Goal: Task Accomplishment & Management: Use online tool/utility

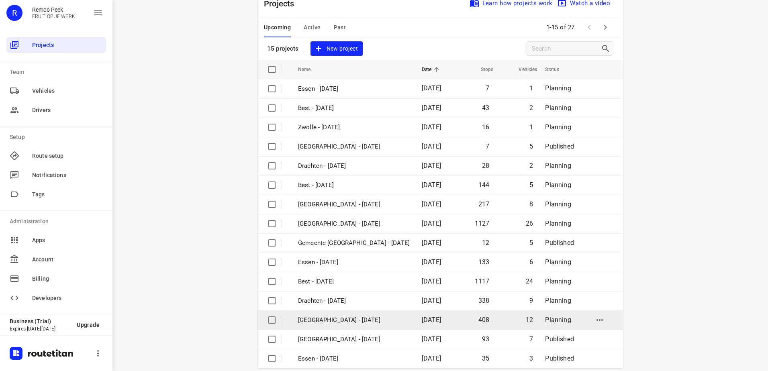
scroll to position [35, 0]
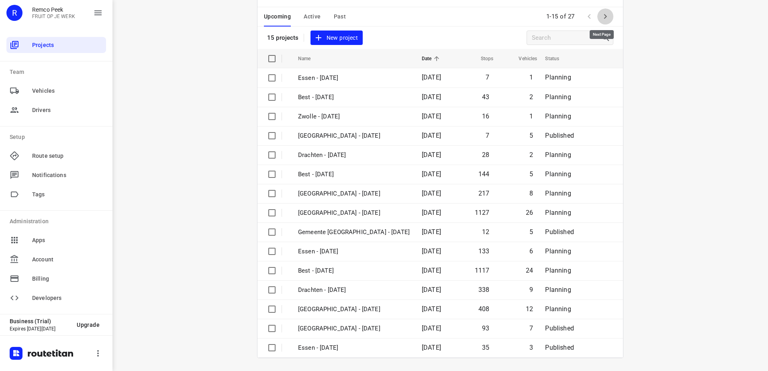
click at [606, 16] on icon "button" at bounding box center [605, 17] width 10 height 10
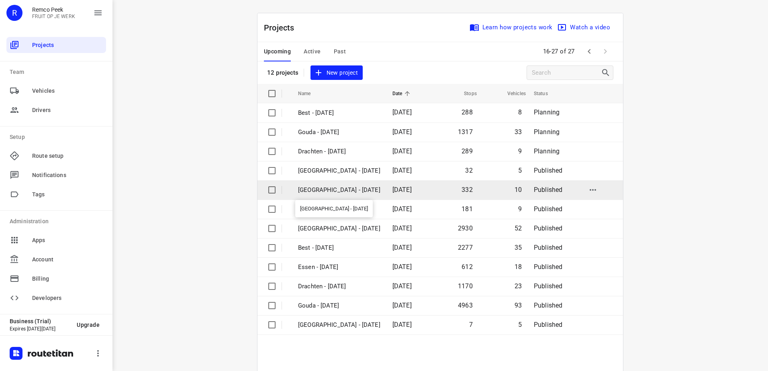
click at [323, 191] on p "[GEOGRAPHIC_DATA] - [DATE]" at bounding box center [339, 190] width 82 height 9
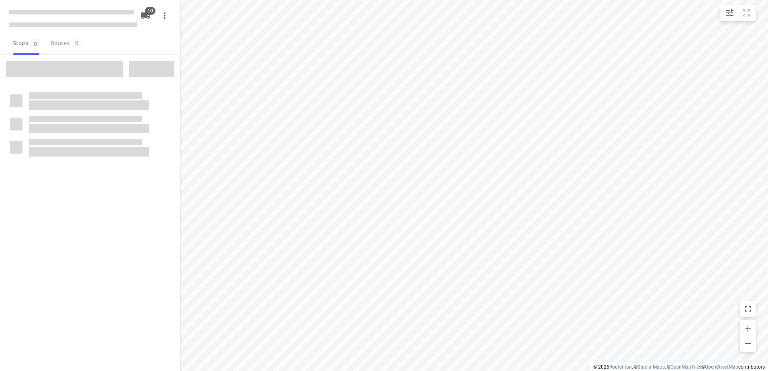
checkbox input "true"
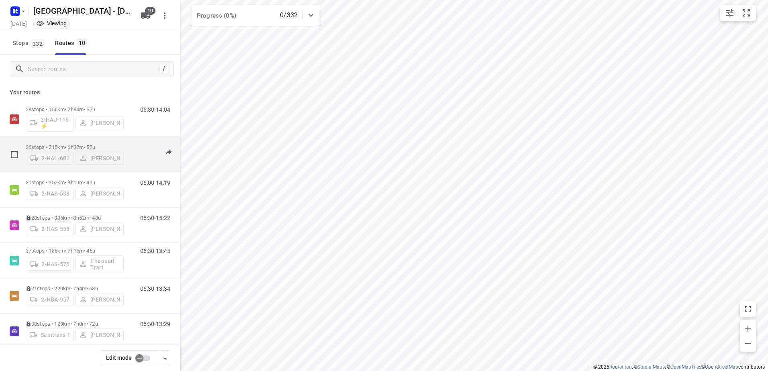
click at [75, 145] on p "26 stops • 215km • 6h32m • 57u" at bounding box center [75, 147] width 98 height 6
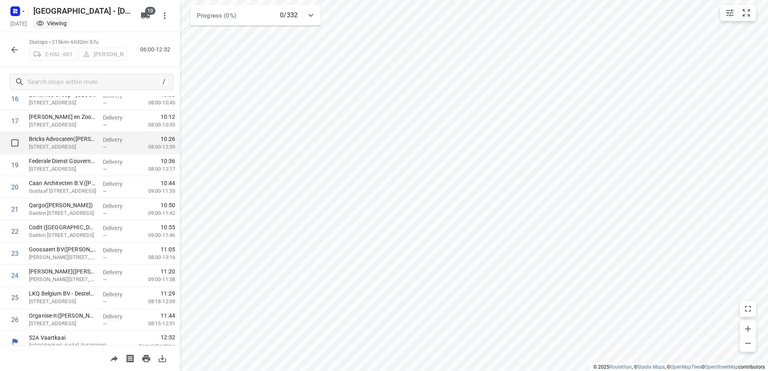
scroll to position [388, 0]
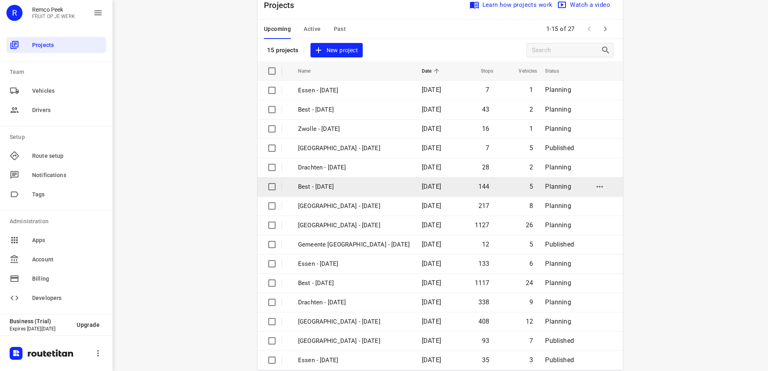
scroll to position [35, 0]
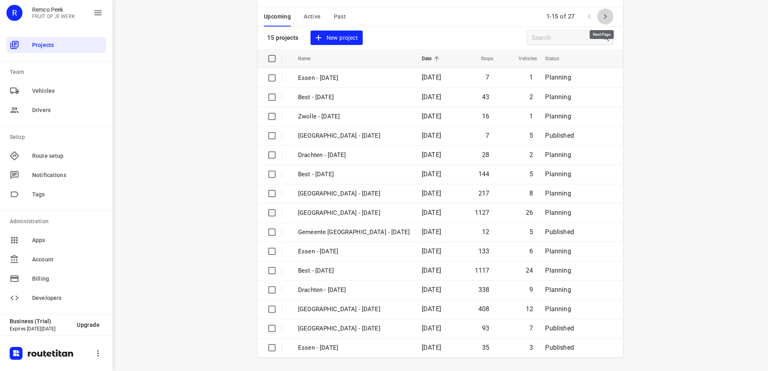
click at [604, 17] on icon "button" at bounding box center [605, 16] width 3 height 5
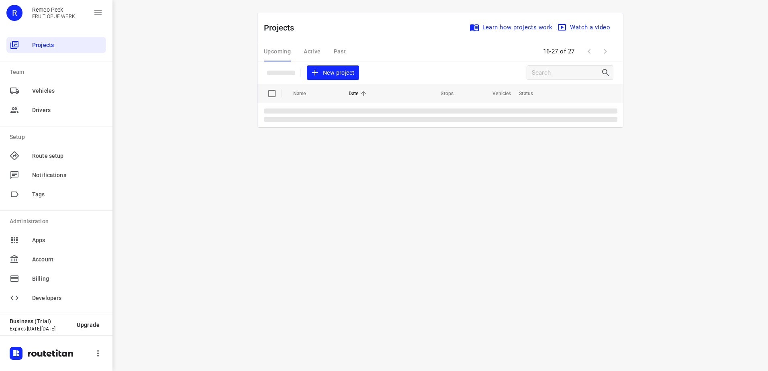
scroll to position [0, 0]
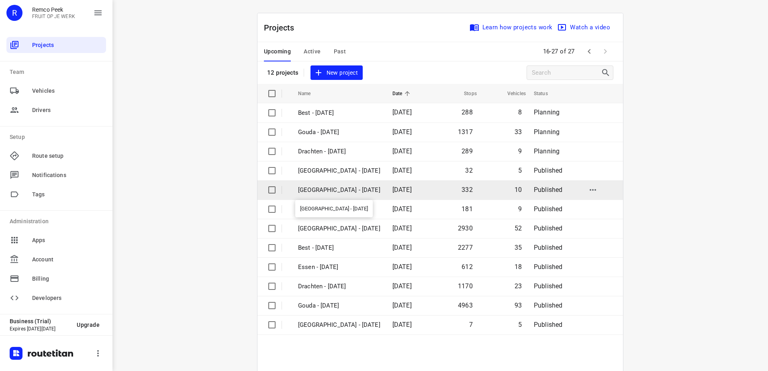
click at [331, 192] on p "[GEOGRAPHIC_DATA] - [DATE]" at bounding box center [339, 190] width 82 height 9
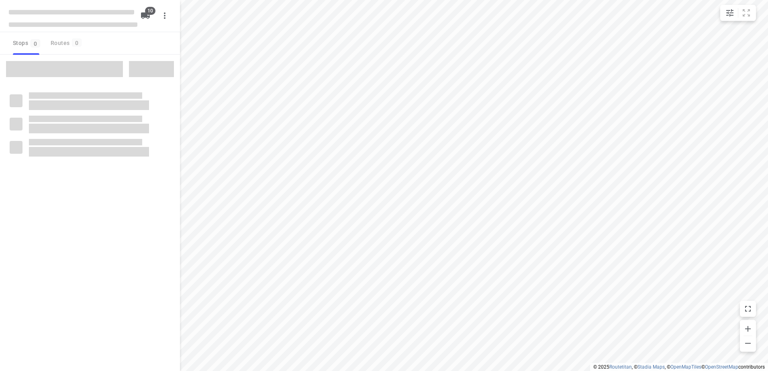
checkbox input "true"
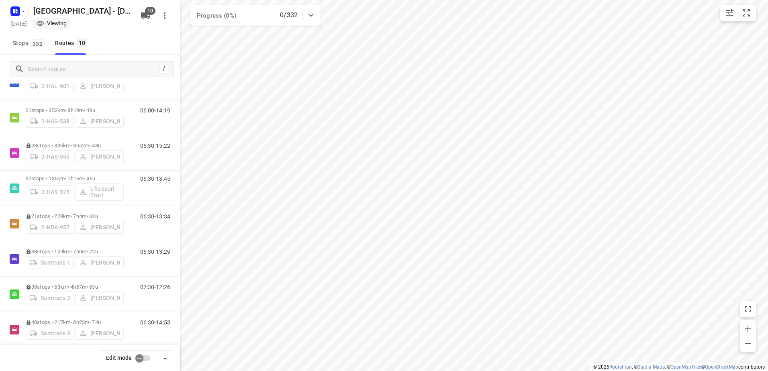
scroll to position [118, 0]
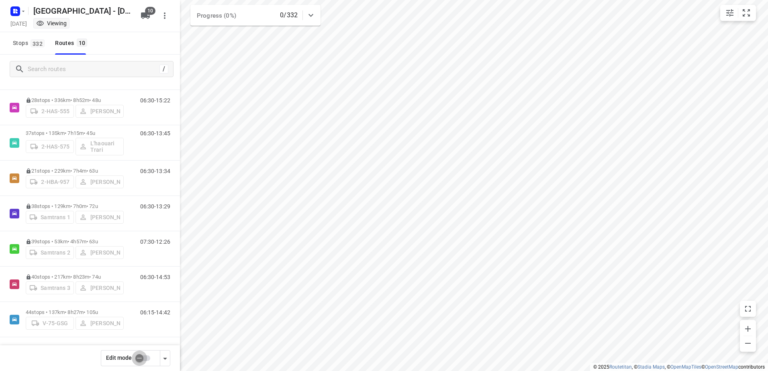
click at [140, 362] on input "checkbox" at bounding box center [139, 358] width 46 height 15
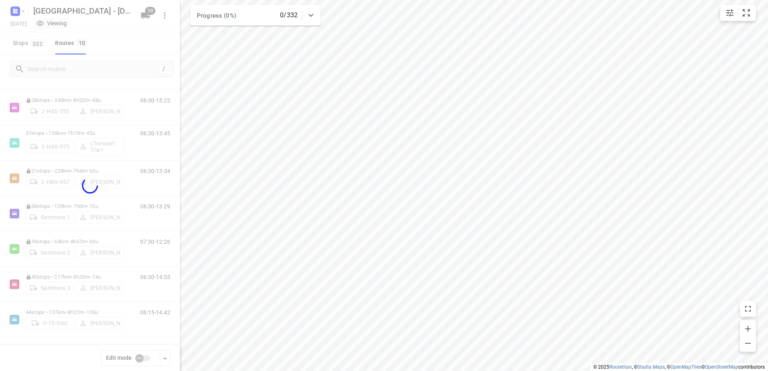
checkbox input "true"
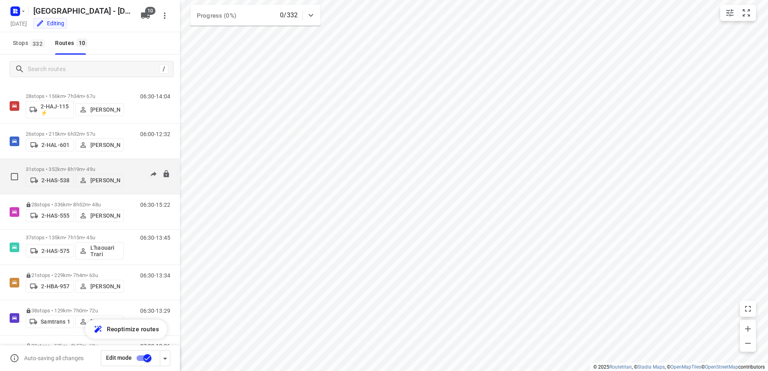
scroll to position [0, 0]
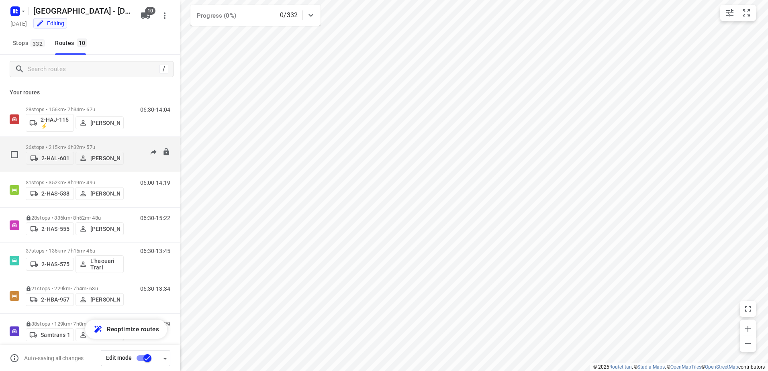
click at [56, 147] on p "26 stops • 215km • 6h32m • 57u" at bounding box center [75, 147] width 98 height 6
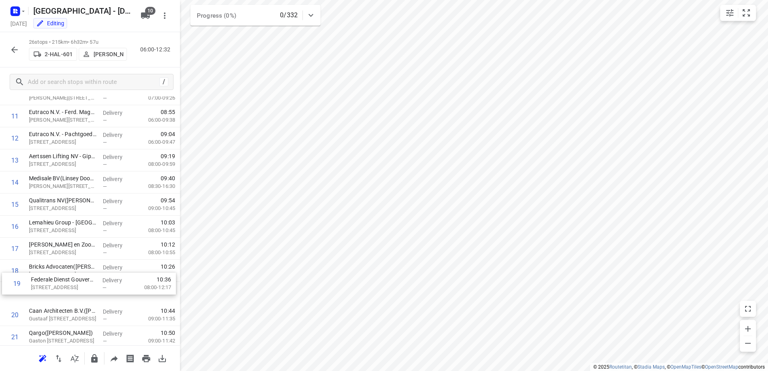
scroll to position [255, 0]
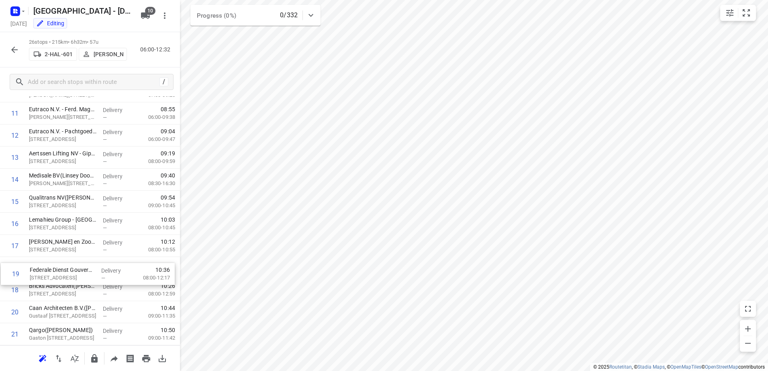
drag, startPoint x: 67, startPoint y: 306, endPoint x: 68, endPoint y: 272, distance: 33.7
click at [68, 272] on div "1 Depot [GEOGRAPHIC_DATA](Depot [GEOGRAPHIC_DATA]) [STREET_ADDRESS] Delivery — …" at bounding box center [90, 169] width 180 height 574
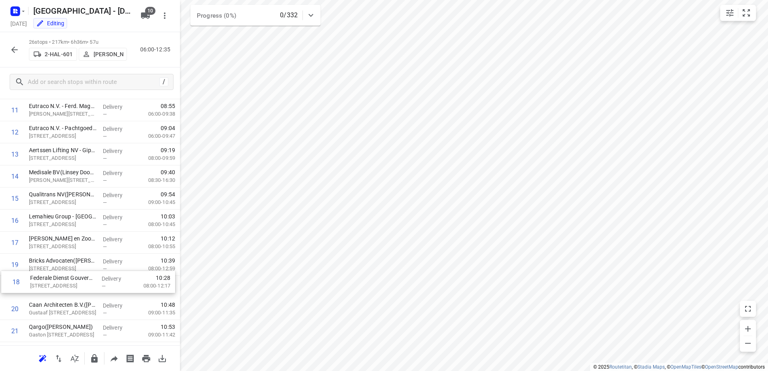
drag, startPoint x: 69, startPoint y: 271, endPoint x: 70, endPoint y: 290, distance: 18.9
click at [70, 290] on div "1 Depot [GEOGRAPHIC_DATA](Depot [GEOGRAPHIC_DATA]) [STREET_ADDRESS] Delivery — …" at bounding box center [90, 165] width 180 height 574
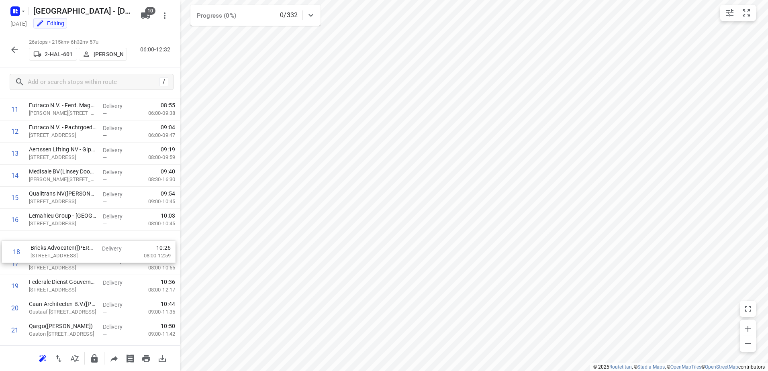
drag, startPoint x: 75, startPoint y: 263, endPoint x: 77, endPoint y: 247, distance: 15.3
click at [77, 247] on div "1 Depot [GEOGRAPHIC_DATA](Depot [GEOGRAPHIC_DATA]) [STREET_ADDRESS] Delivery — …" at bounding box center [90, 165] width 180 height 574
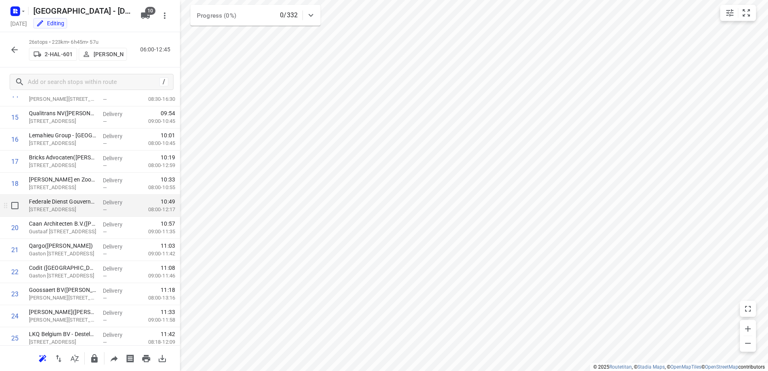
scroll to position [299, 0]
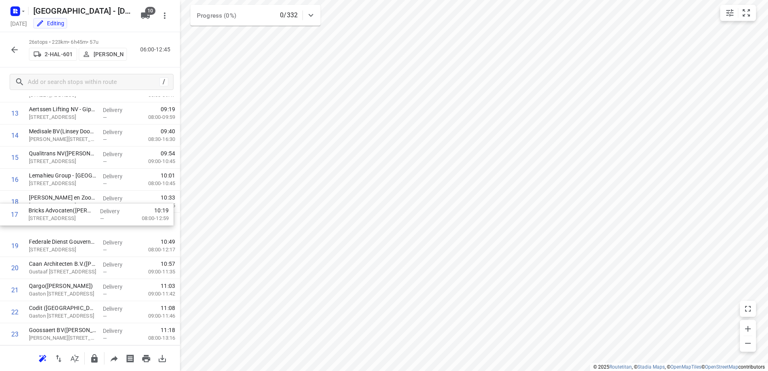
drag, startPoint x: 63, startPoint y: 203, endPoint x: 60, endPoint y: 225, distance: 22.6
click at [60, 225] on div "1 Depot [GEOGRAPHIC_DATA](Depot [GEOGRAPHIC_DATA]) [STREET_ADDRESS] Delivery — …" at bounding box center [90, 124] width 180 height 574
drag, startPoint x: 53, startPoint y: 247, endPoint x: 55, endPoint y: 228, distance: 19.0
click at [55, 228] on div "1 Depot [GEOGRAPHIC_DATA](Depot [GEOGRAPHIC_DATA]) [STREET_ADDRESS] Delivery — …" at bounding box center [90, 124] width 180 height 574
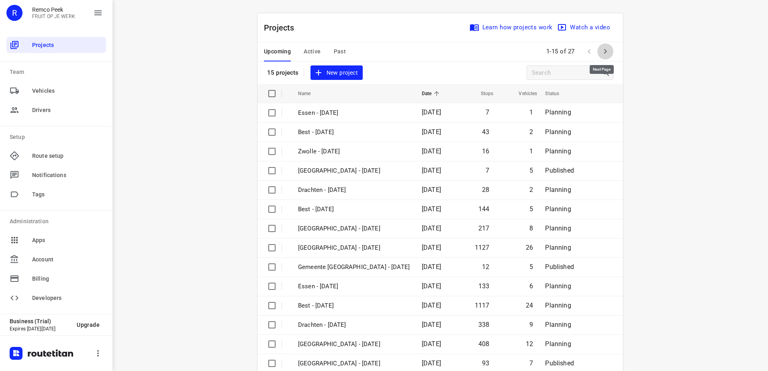
click at [604, 53] on icon "button" at bounding box center [605, 52] width 10 height 10
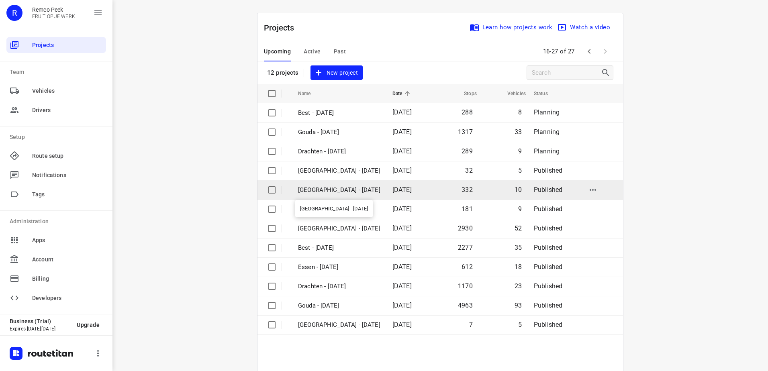
click at [325, 190] on p "[GEOGRAPHIC_DATA] - [DATE]" at bounding box center [339, 190] width 82 height 9
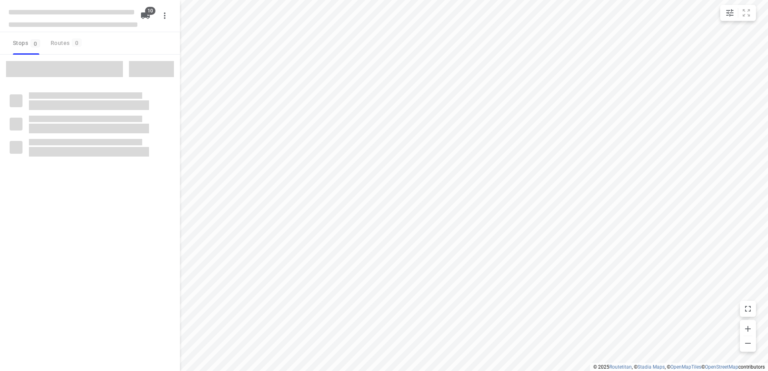
checkbox input "true"
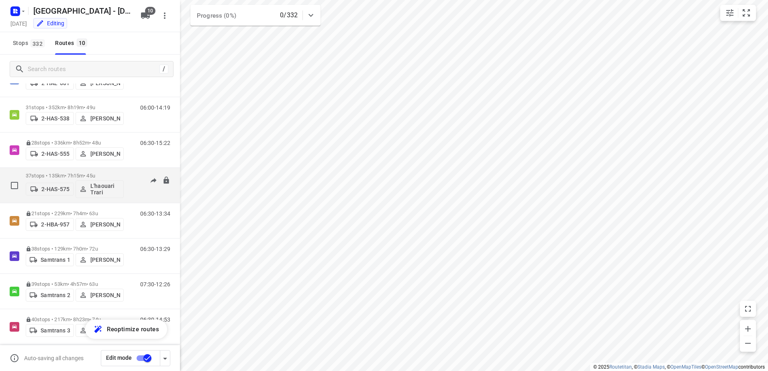
scroll to position [37, 0]
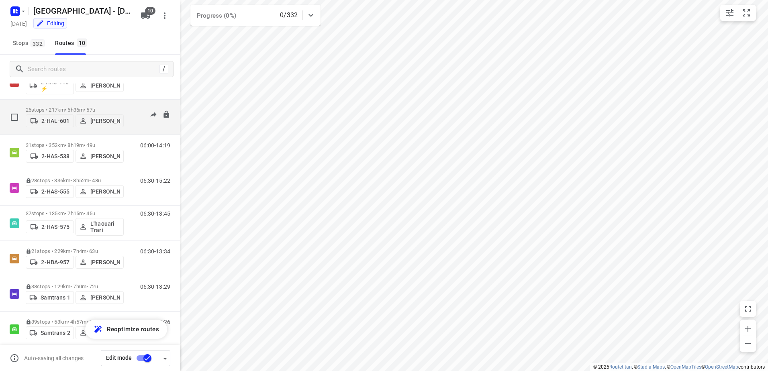
click at [58, 107] on p "26 stops • 217km • 6h36m • 57u" at bounding box center [75, 110] width 98 height 6
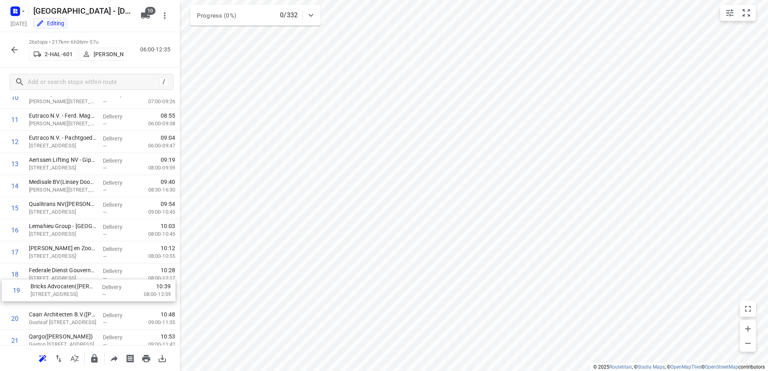
scroll to position [254, 0]
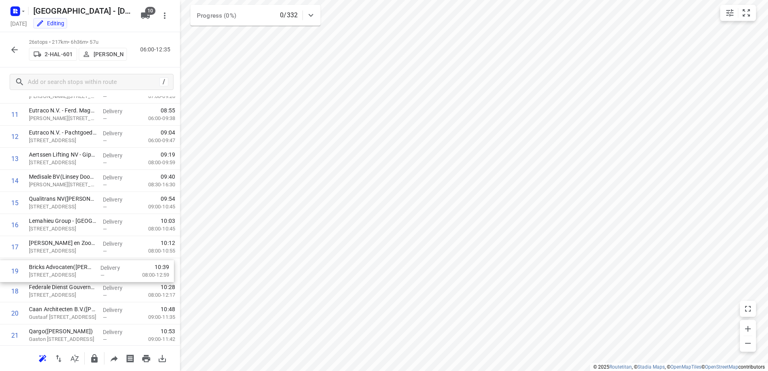
drag, startPoint x: 51, startPoint y: 302, endPoint x: 51, endPoint y: 267, distance: 35.7
click at [51, 267] on div "1 Depot [GEOGRAPHIC_DATA](Depot [GEOGRAPHIC_DATA]) [STREET_ADDRESS] Delivery — …" at bounding box center [90, 170] width 180 height 574
